Goal: Task Accomplishment & Management: Use online tool/utility

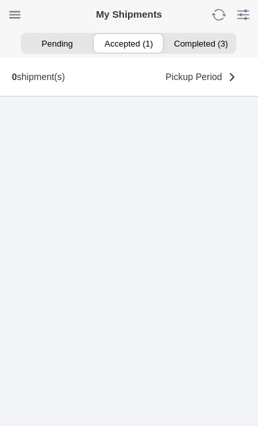
click at [132, 41] on ion-segment-button "Accepted (1)" at bounding box center [129, 43] width 72 height 18
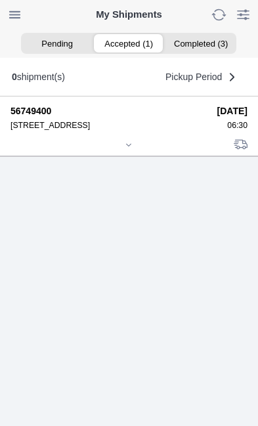
click at [131, 149] on icon at bounding box center [129, 145] width 8 height 8
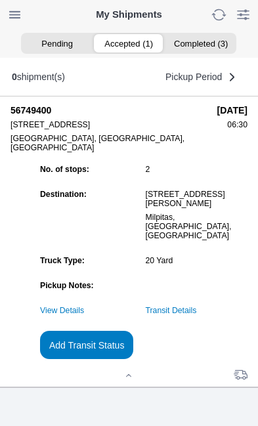
scroll to position [111, 0]
click at [0, 0] on slot "Add Transit Status" at bounding box center [0, 0] width 0 height 0
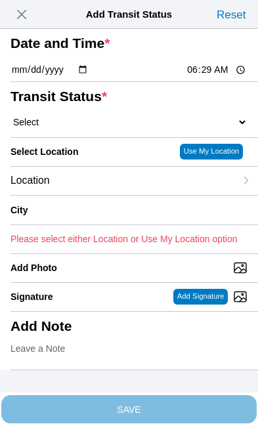
click at [225, 77] on input "06:29" at bounding box center [217, 70] width 62 height 14
type input "06:30"
click at [85, 128] on select "Select Arrive at Drop Off Arrive at Pickup Break Start Break Stop Depart Drop O…" at bounding box center [129, 122] width 237 height 12
select select "ARVPULOC"
click at [108, 195] on div "Location" at bounding box center [123, 181] width 225 height 28
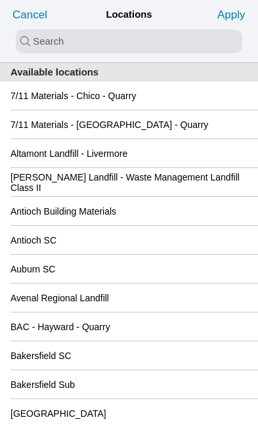
click at [45, 41] on input "search text" at bounding box center [129, 42] width 227 height 24
type input "oak"
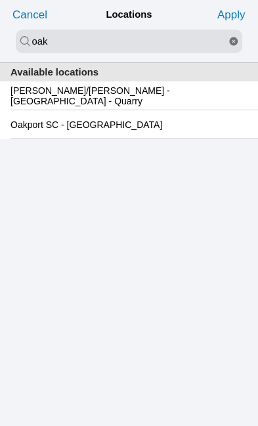
click at [0, 0] on slot "Oakport SC - [GEOGRAPHIC_DATA]" at bounding box center [0, 0] width 0 height 0
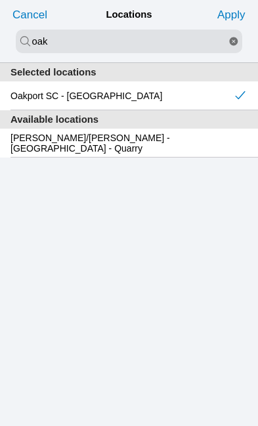
click at [0, 0] on slot "Apply" at bounding box center [0, 0] width 0 height 0
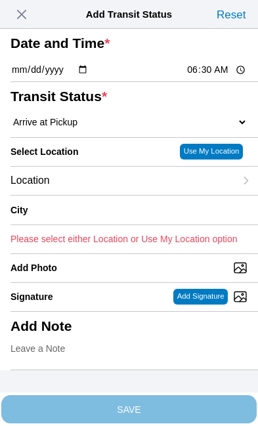
type input "[GEOGRAPHIC_DATA]"
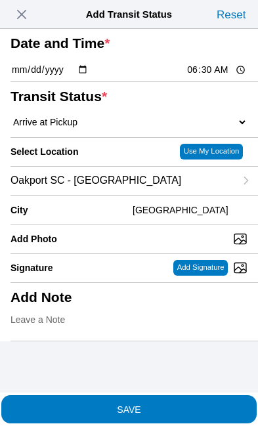
click at [175, 405] on span "SAVE" at bounding box center [129, 409] width 237 height 9
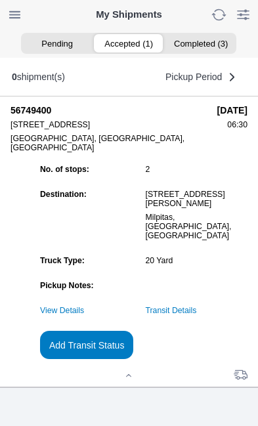
click at [197, 315] on link "Transit Details" at bounding box center [171, 310] width 51 height 9
